Goal: Transaction & Acquisition: Purchase product/service

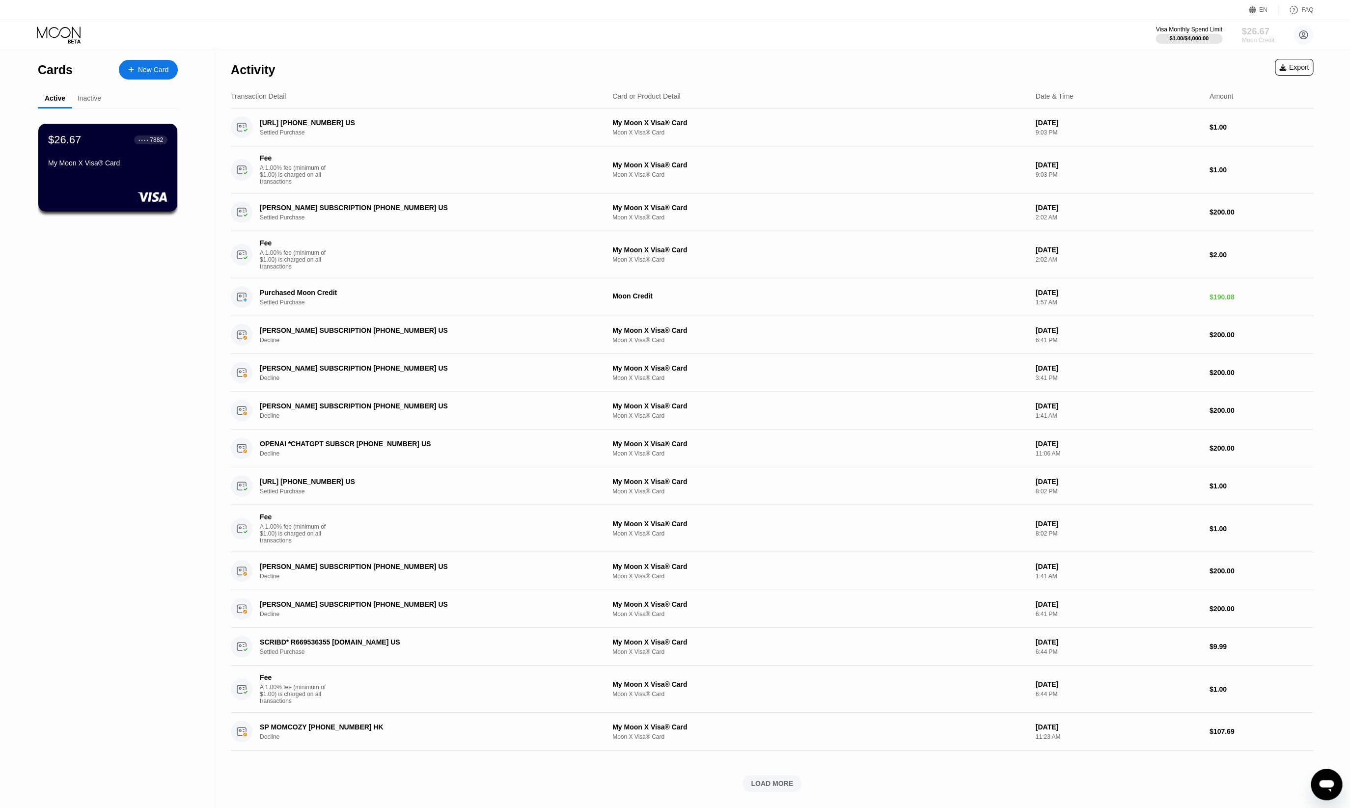
click at [1253, 30] on div "$26.67" at bounding box center [1257, 31] width 33 height 10
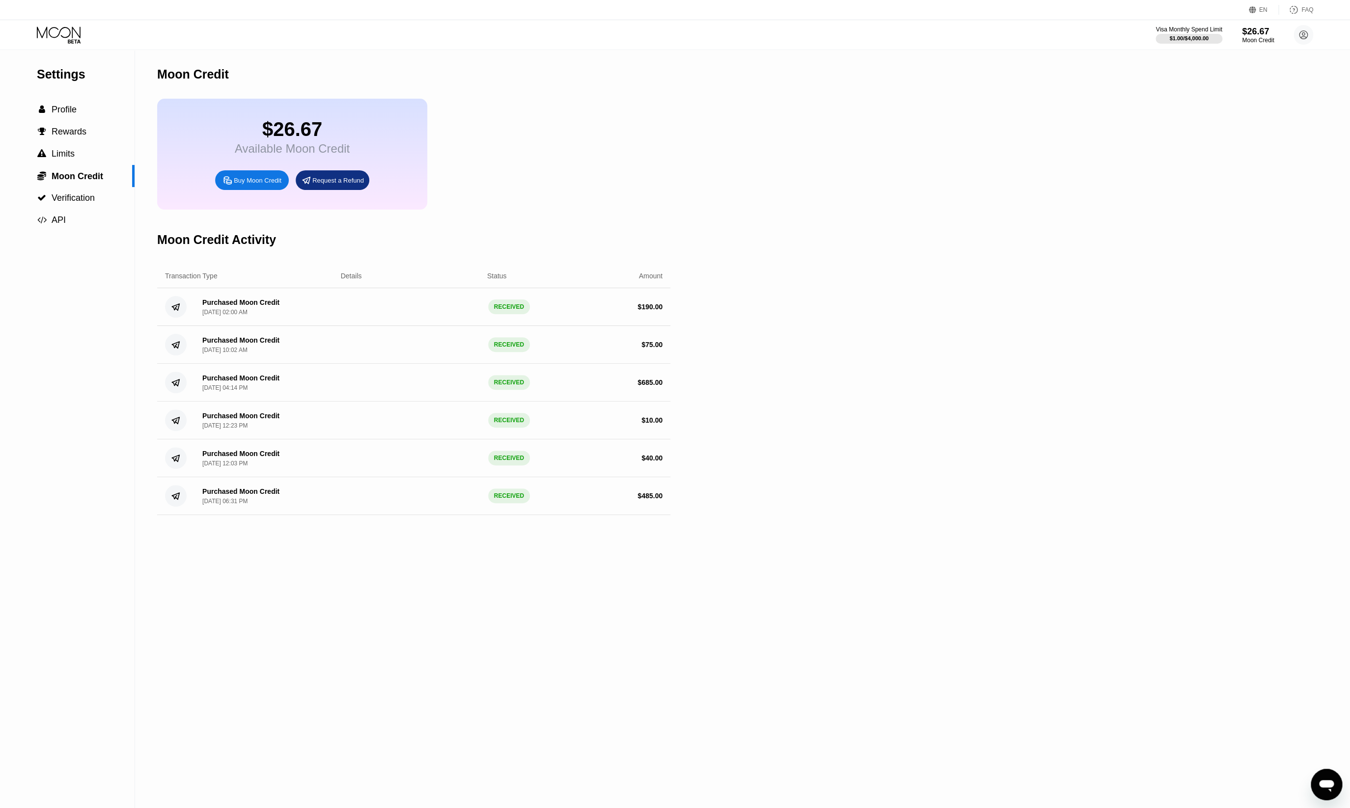
click at [246, 187] on div "Buy Moon Credit" at bounding box center [252, 180] width 74 height 20
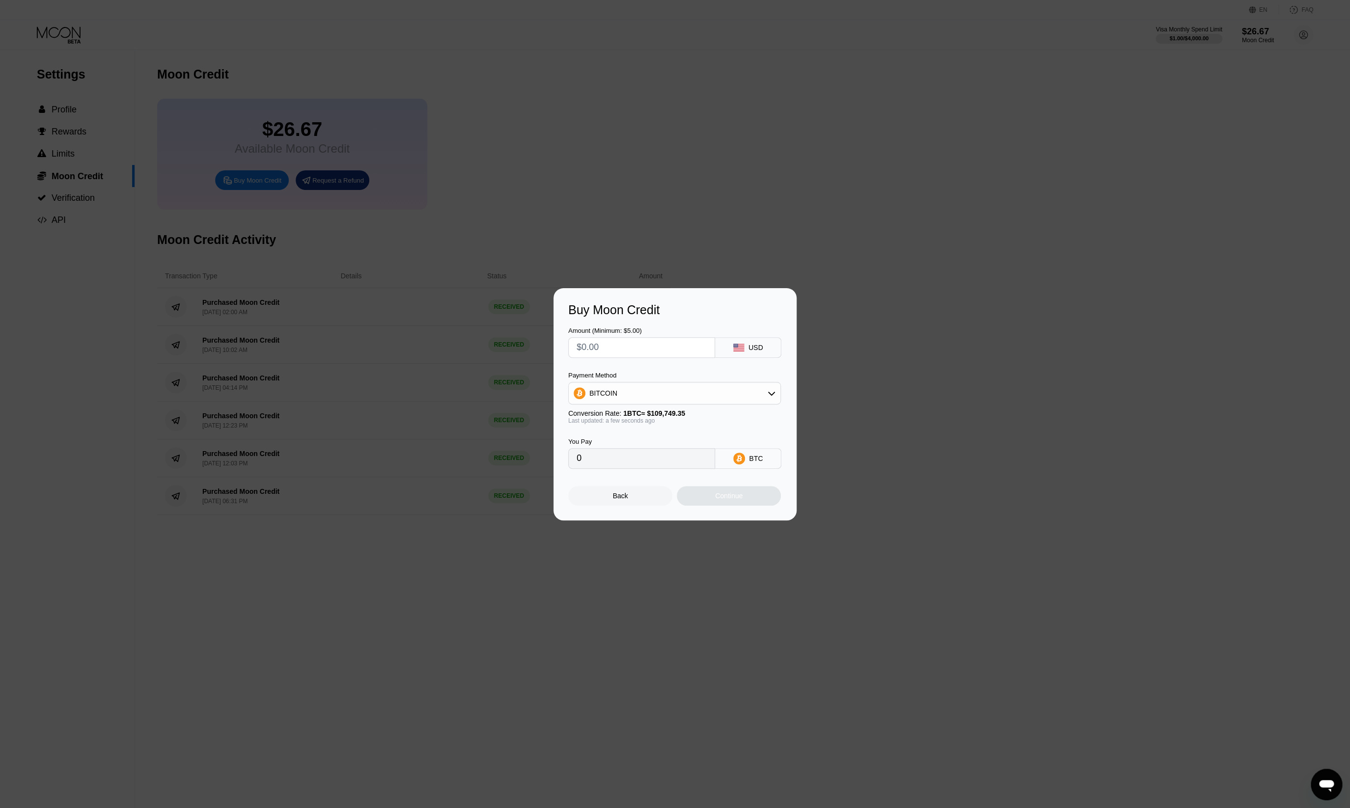
click at [763, 346] on div "USD" at bounding box center [748, 347] width 66 height 21
click at [675, 389] on div "BITCOIN" at bounding box center [675, 393] width 212 height 20
click at [655, 439] on div "USDT on TRON" at bounding box center [680, 442] width 185 height 8
type input "0.00"
click at [615, 346] on input "text" at bounding box center [641, 348] width 130 height 20
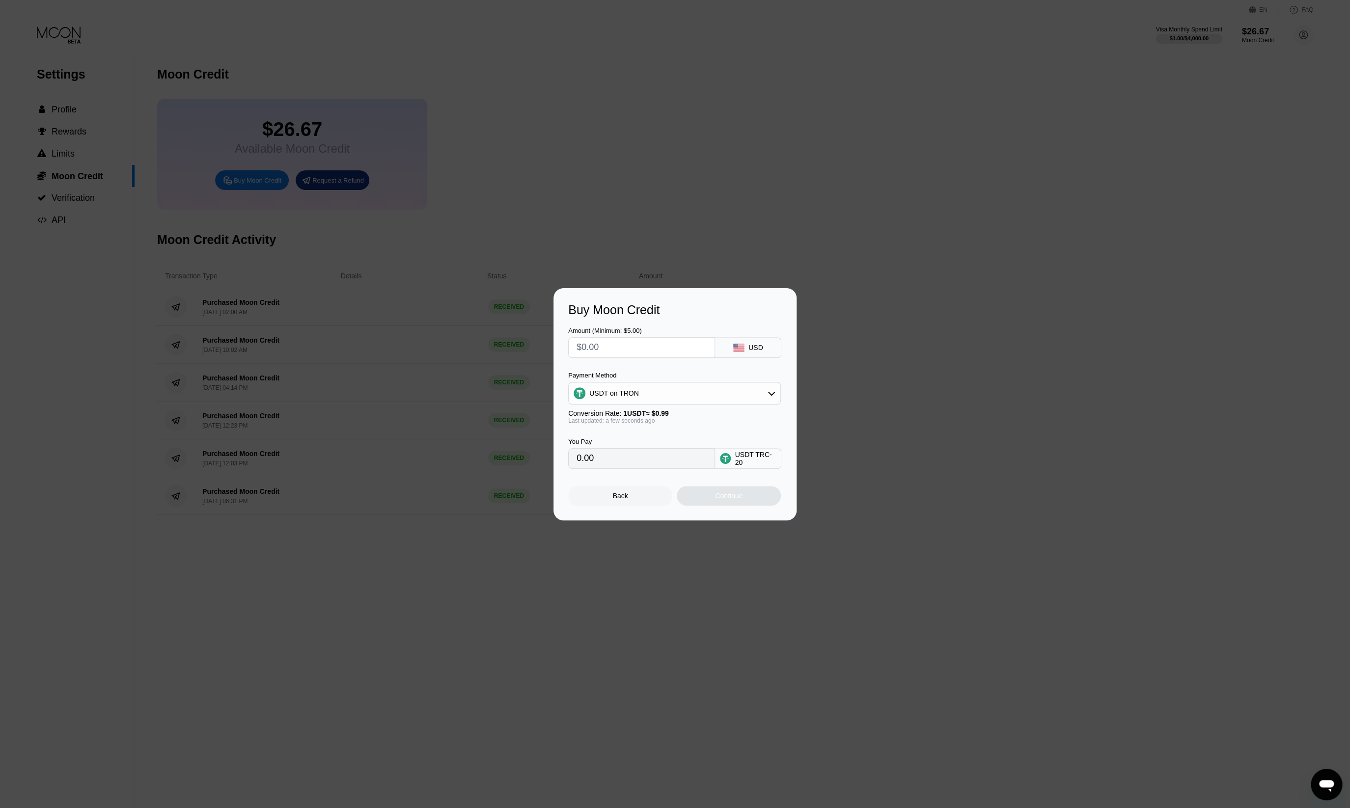
click at [615, 346] on input "text" at bounding box center [641, 348] width 130 height 20
type input "$3"
type input "3.03"
type input "$32"
type input "32.32"
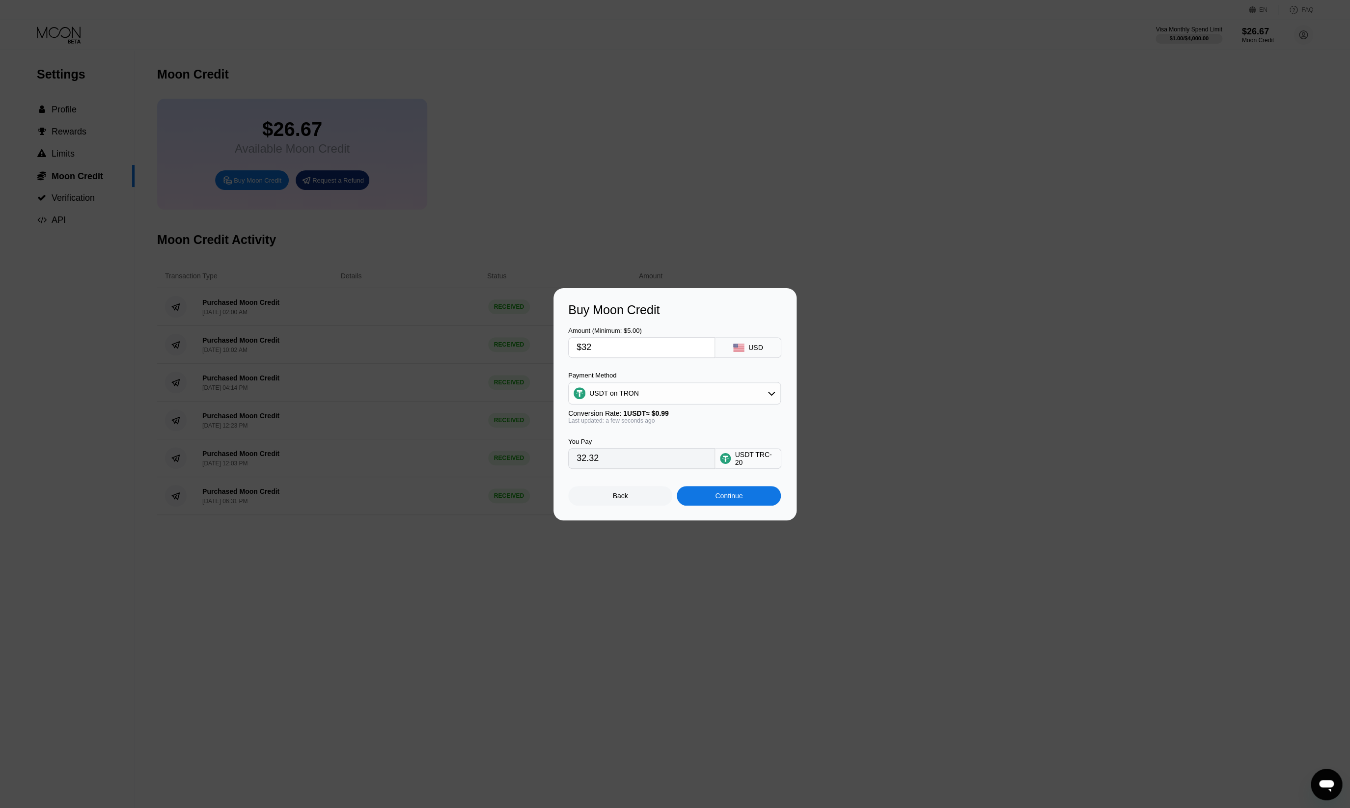
type input "$324"
type input "327.27"
type input "$324"
click at [649, 460] on input "327.27" at bounding box center [641, 459] width 130 height 20
